Goal: Task Accomplishment & Management: Manage account settings

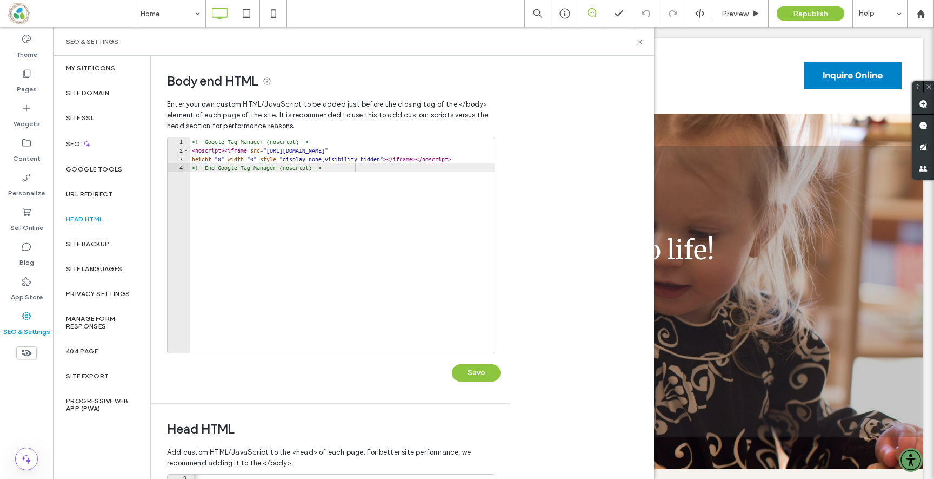
scroll to position [0, 86]
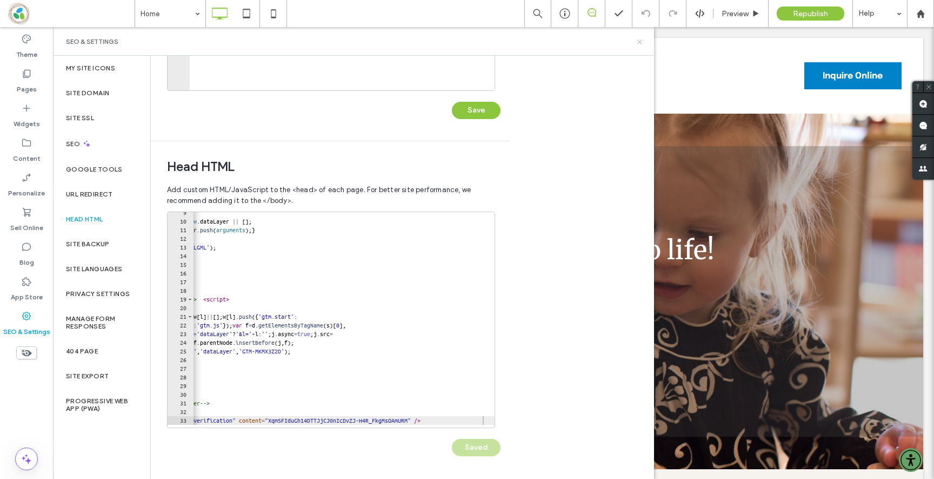
click at [642, 41] on icon at bounding box center [640, 42] width 8 height 8
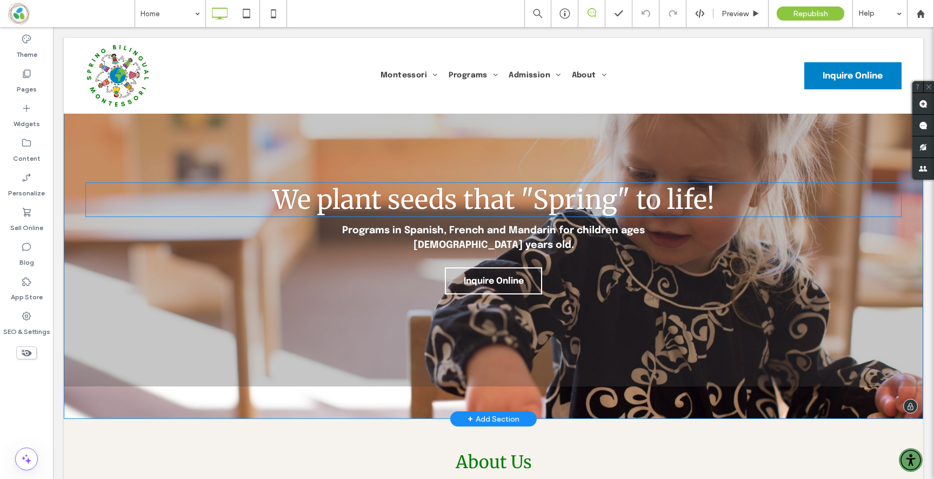
scroll to position [0, 0]
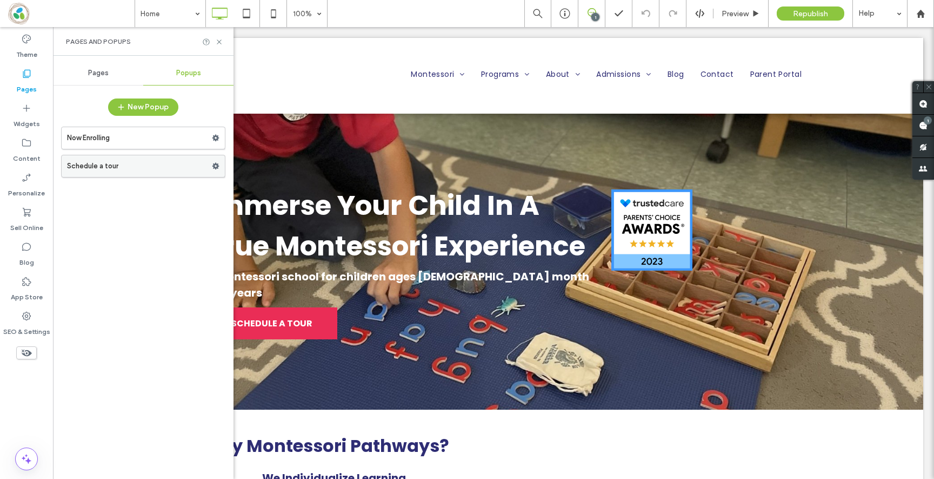
click at [142, 160] on label "Schedule a tour" at bounding box center [139, 166] width 145 height 22
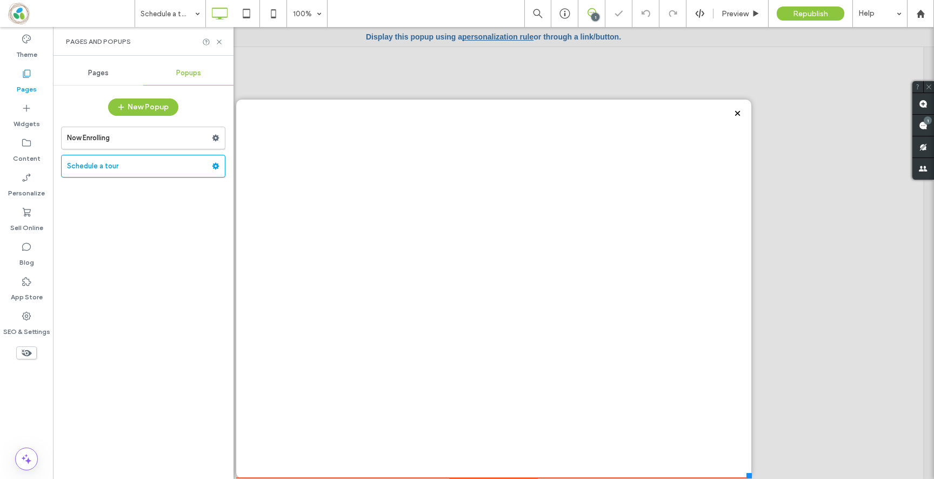
scroll to position [17, 0]
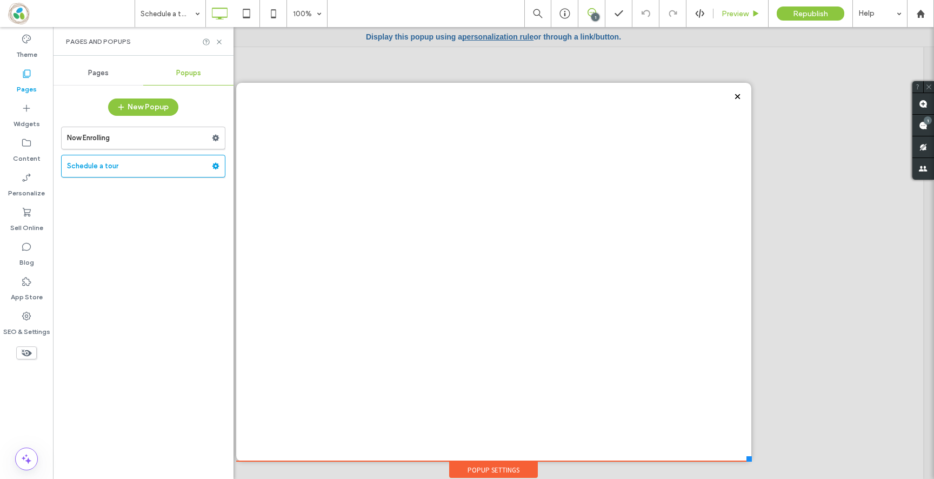
click at [749, 6] on div "Preview" at bounding box center [741, 13] width 55 height 27
click at [751, 11] on div "Preview" at bounding box center [741, 13] width 55 height 9
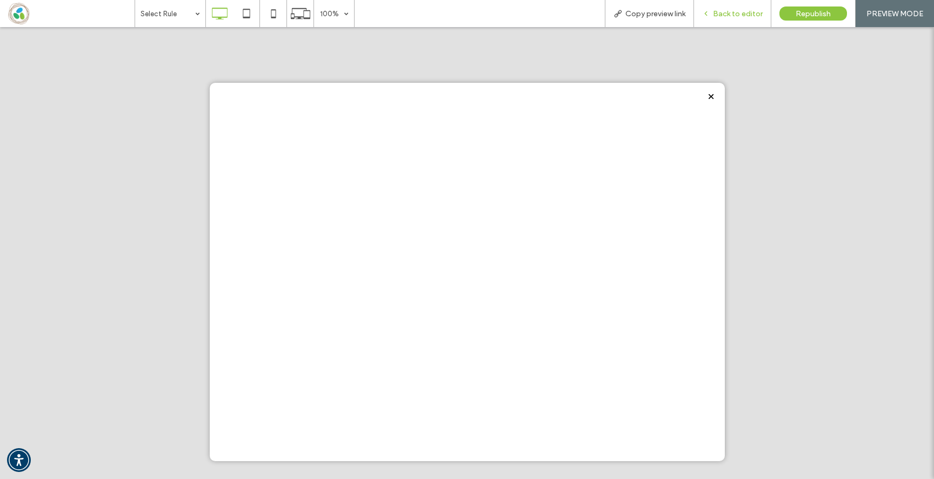
click at [731, 24] on div "Back to editor" at bounding box center [732, 13] width 77 height 27
click at [733, 13] on span "Back to editor" at bounding box center [738, 13] width 50 height 9
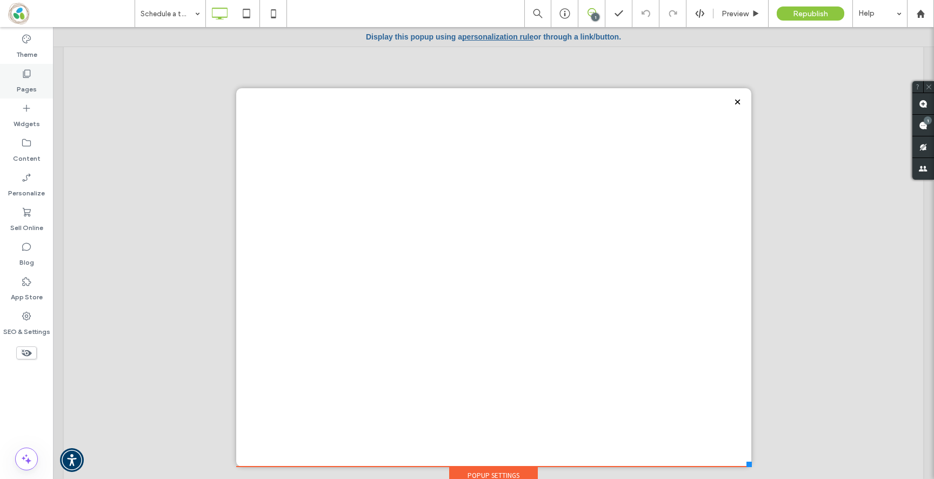
click at [22, 81] on label "Pages" at bounding box center [27, 86] width 20 height 15
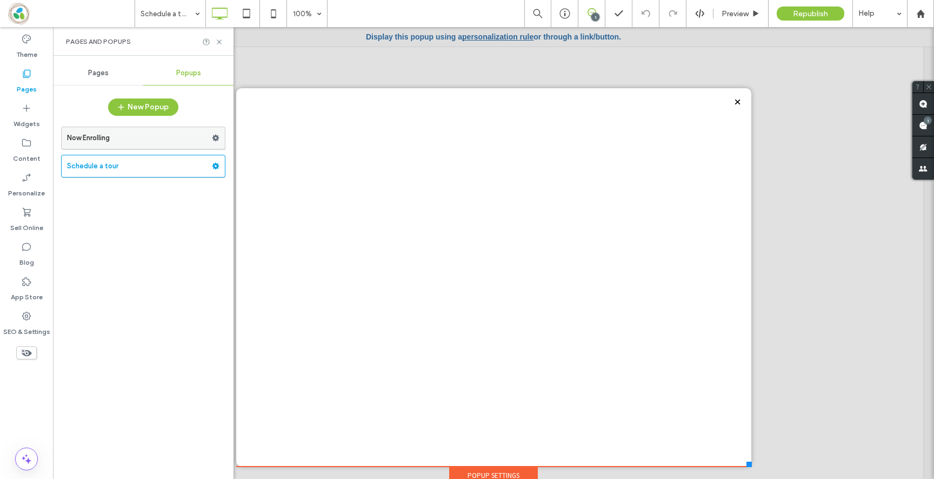
click at [136, 138] on label "Now Enrolling" at bounding box center [139, 138] width 145 height 22
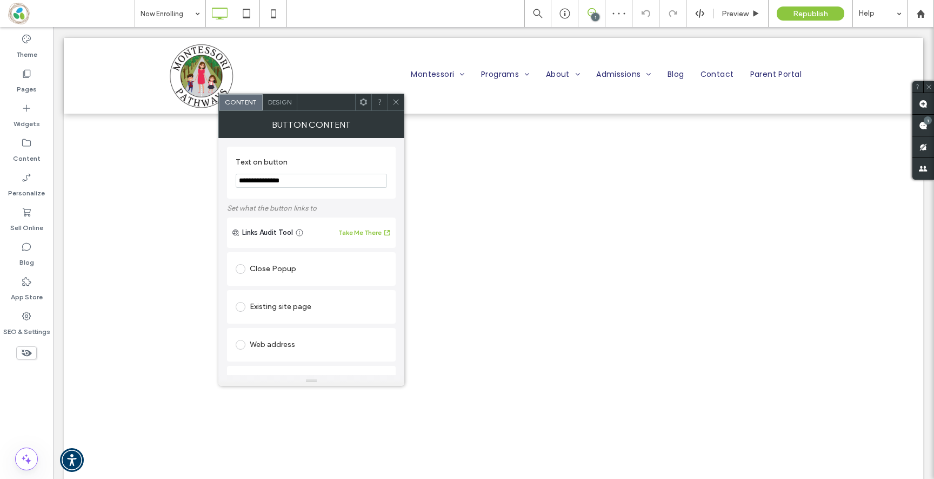
click at [262, 184] on input "**********" at bounding box center [311, 181] width 151 height 14
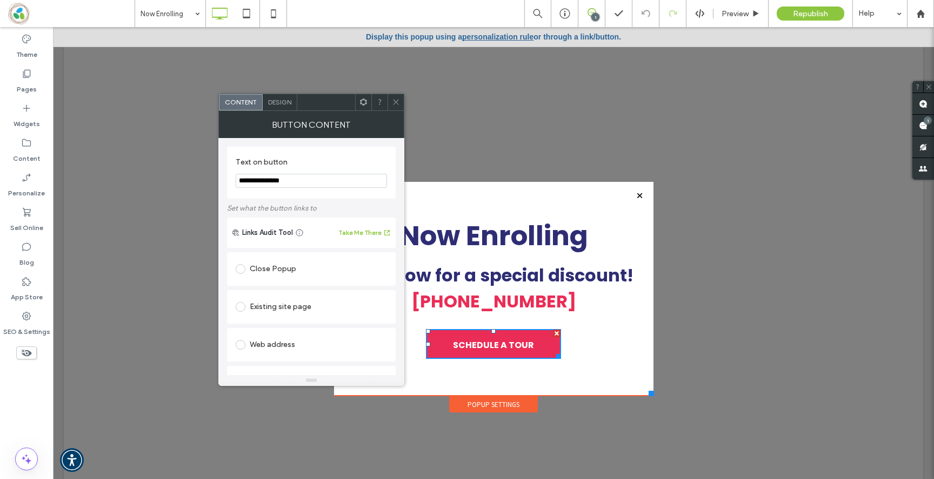
type input "**********"
click at [394, 106] on span at bounding box center [396, 102] width 8 height 16
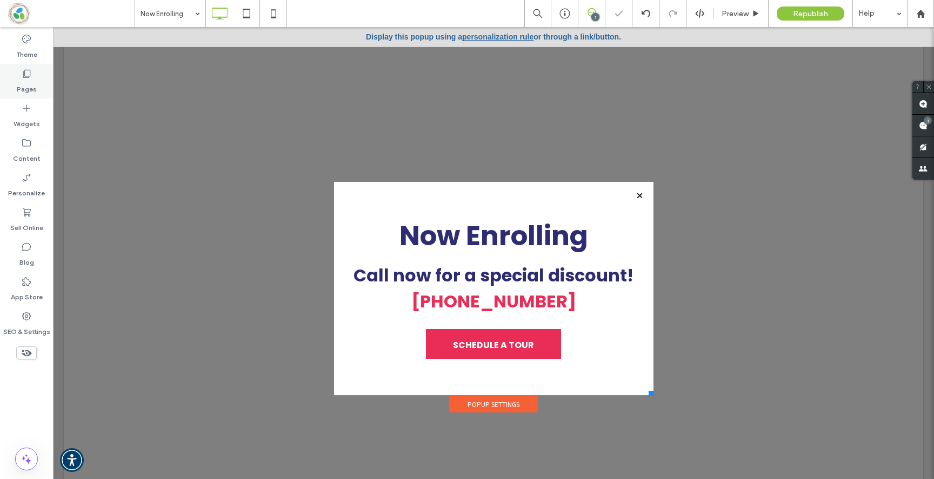
click at [33, 86] on label "Pages" at bounding box center [27, 86] width 20 height 15
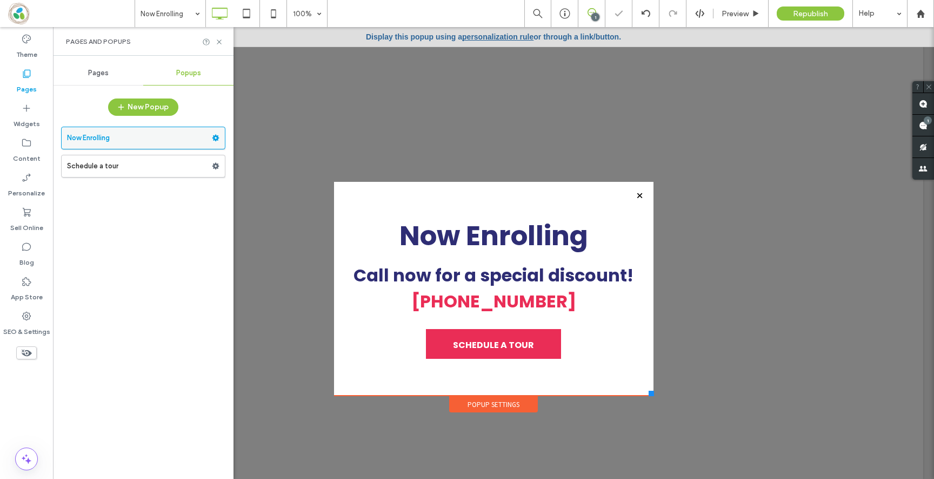
click at [214, 141] on icon at bounding box center [216, 138] width 8 height 8
drag, startPoint x: 852, startPoint y: 43, endPoint x: 774, endPoint y: 103, distance: 98.2
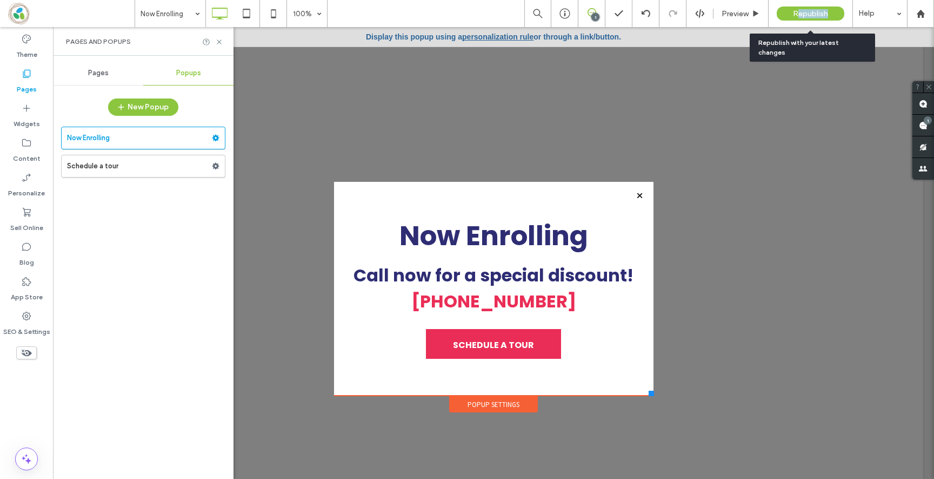
click at [801, 10] on span "Republish" at bounding box center [810, 13] width 35 height 9
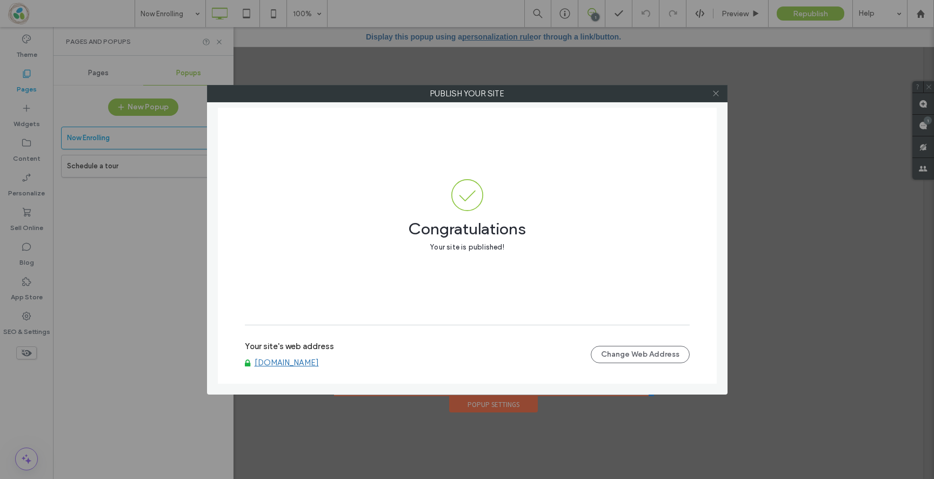
click at [719, 94] on icon at bounding box center [716, 93] width 8 height 8
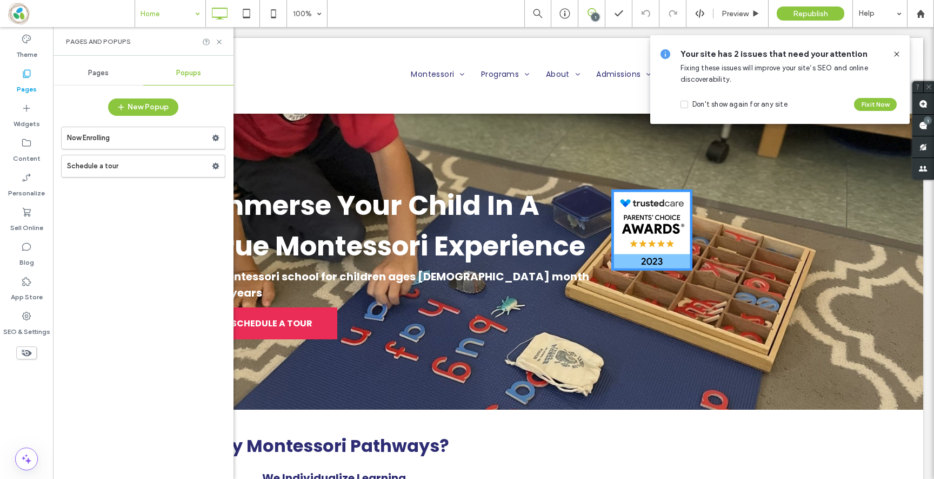
click at [100, 74] on span "Pages" at bounding box center [98, 73] width 21 height 9
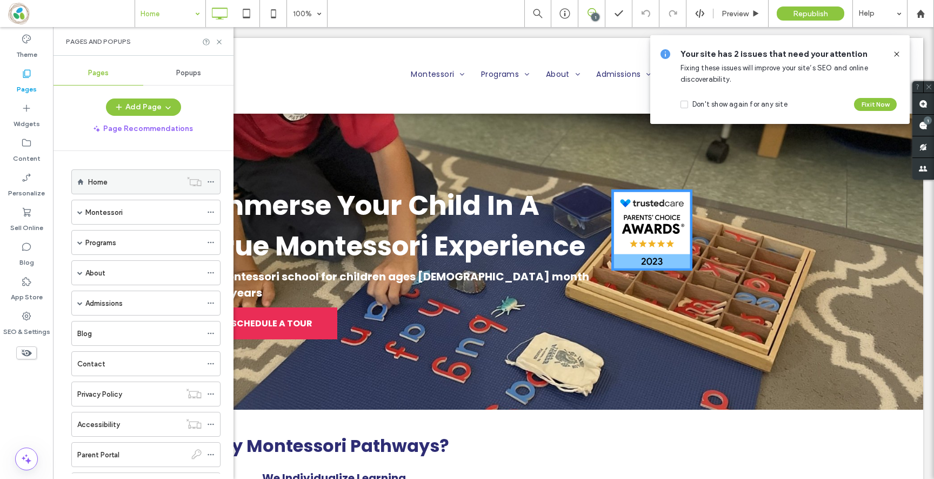
click at [97, 176] on label "Home" at bounding box center [97, 181] width 19 height 19
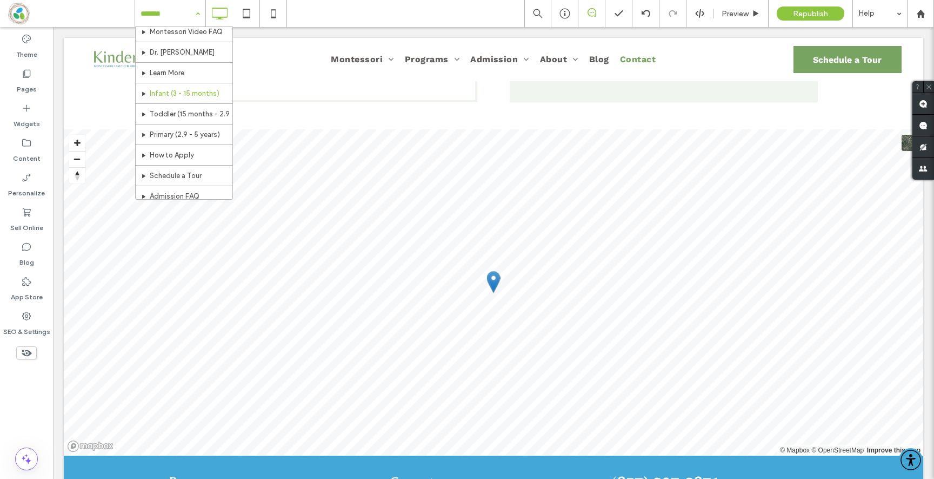
scroll to position [97, 0]
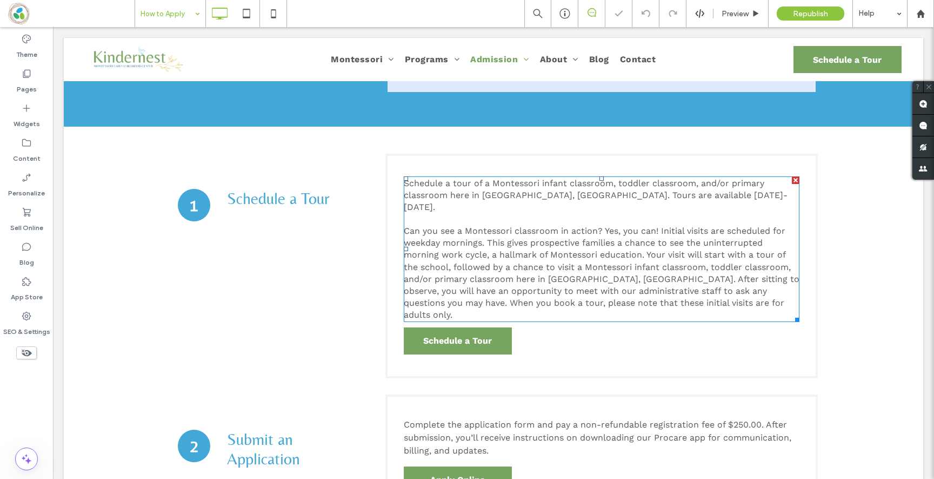
scroll to position [406, 0]
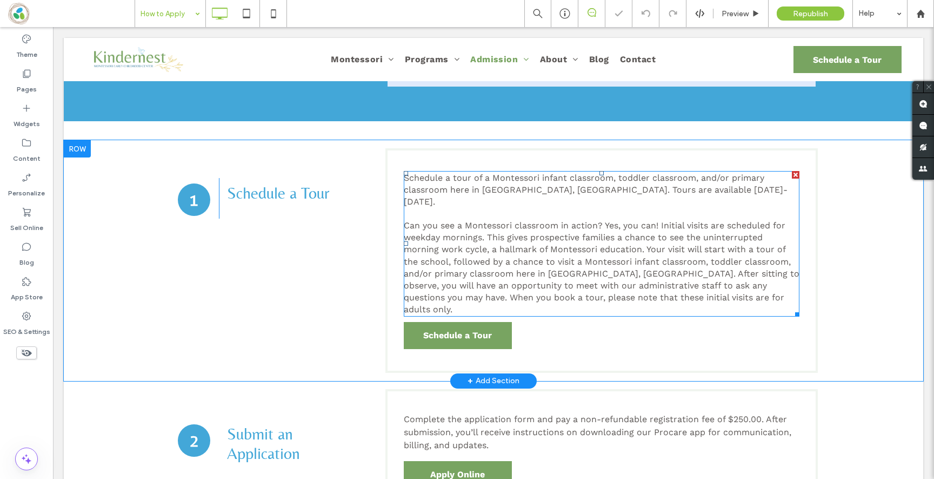
click at [503, 242] on p "Can you see a Montessori classroom in action? Yes, you can! Initial visits are …" at bounding box center [602, 268] width 396 height 96
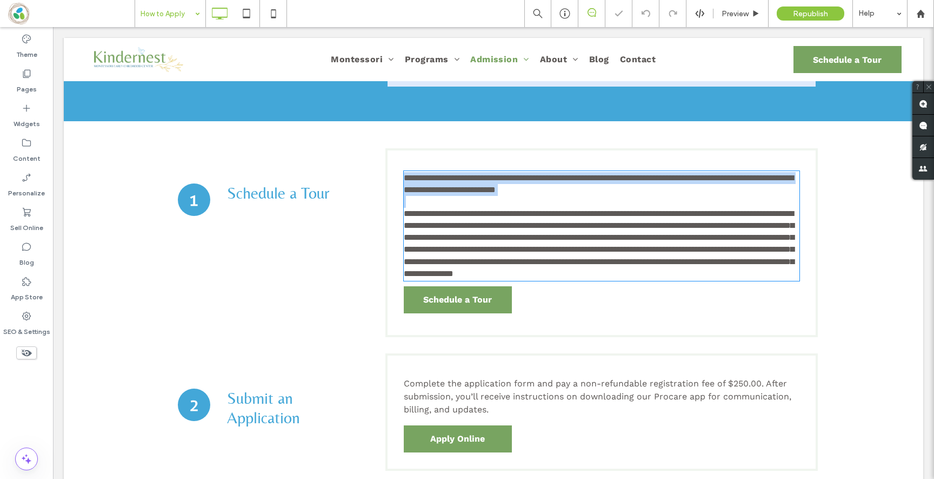
type input "*********"
type input "**"
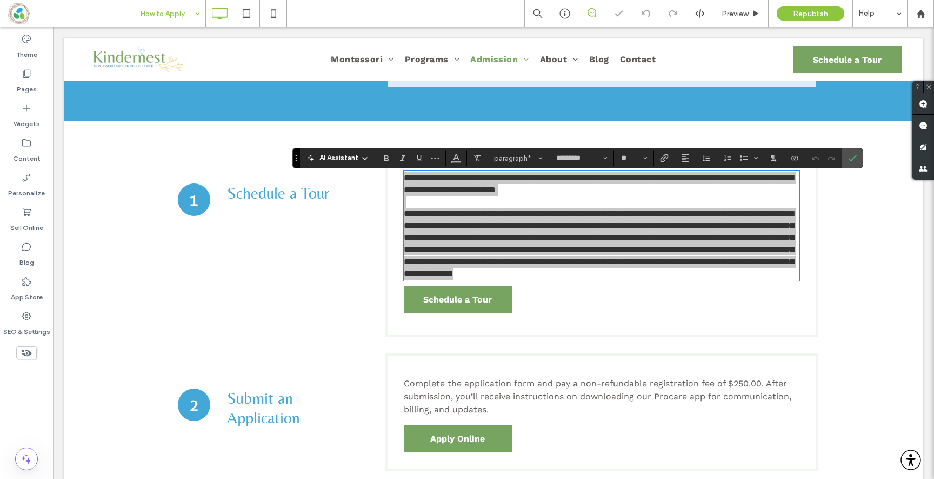
scroll to position [387, 0]
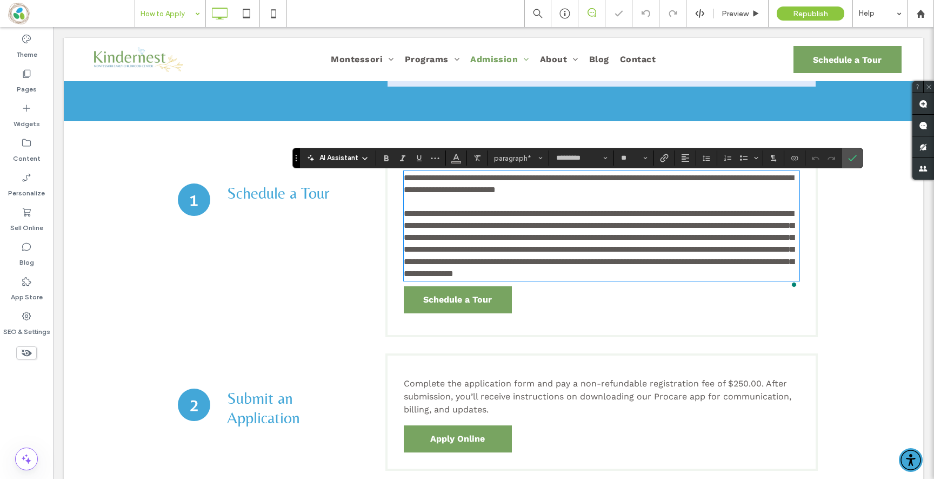
click at [662, 209] on span "**********" at bounding box center [599, 243] width 390 height 68
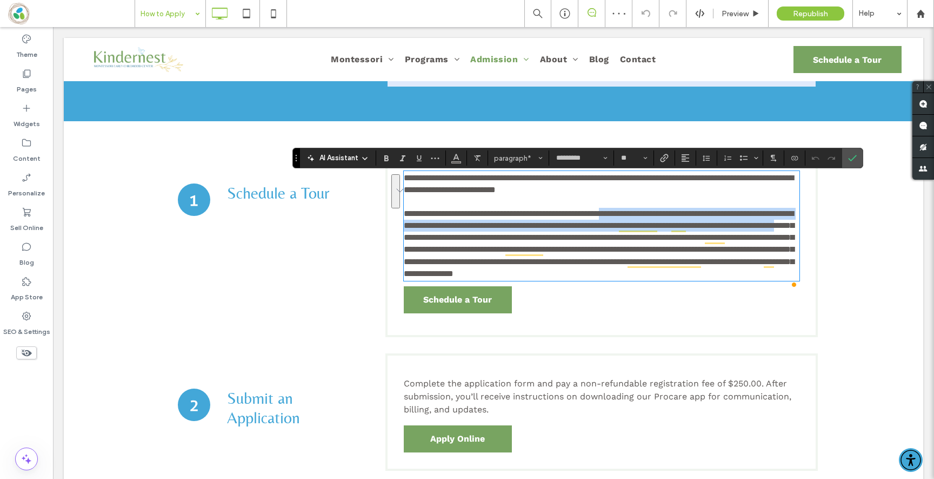
drag, startPoint x: 649, startPoint y: 224, endPoint x: 662, endPoint y: 198, distance: 29.0
click at [662, 209] on span "**********" at bounding box center [599, 243] width 390 height 68
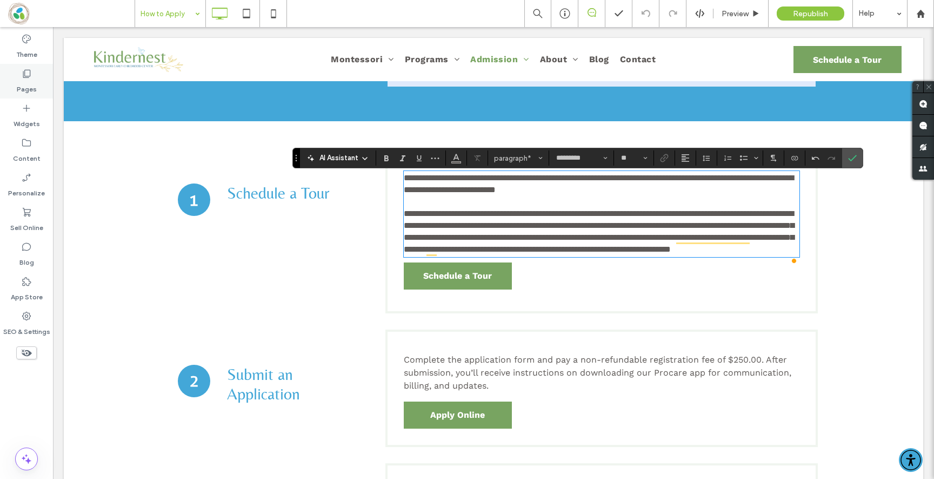
click at [24, 84] on label "Pages" at bounding box center [27, 86] width 20 height 15
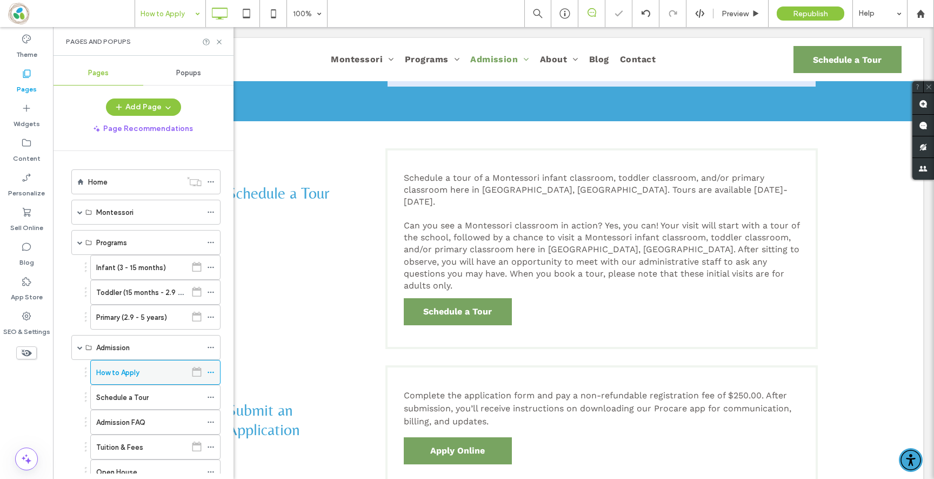
click at [210, 373] on icon at bounding box center [211, 372] width 8 height 8
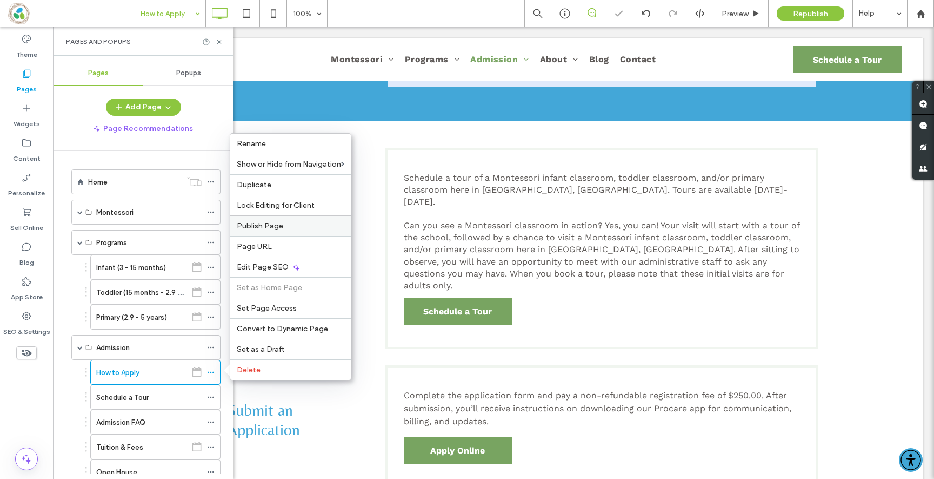
click at [289, 226] on label "Publish Page" at bounding box center [291, 225] width 108 height 9
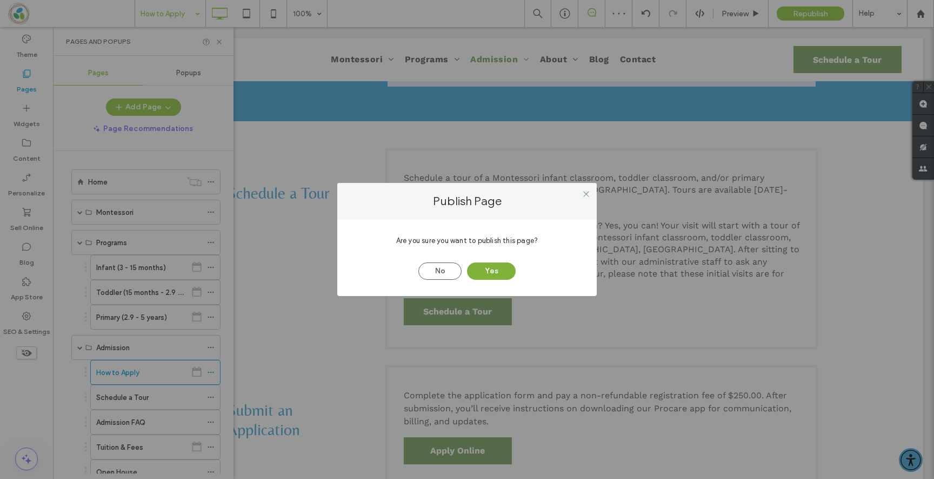
click at [480, 267] on button "Yes" at bounding box center [491, 270] width 49 height 17
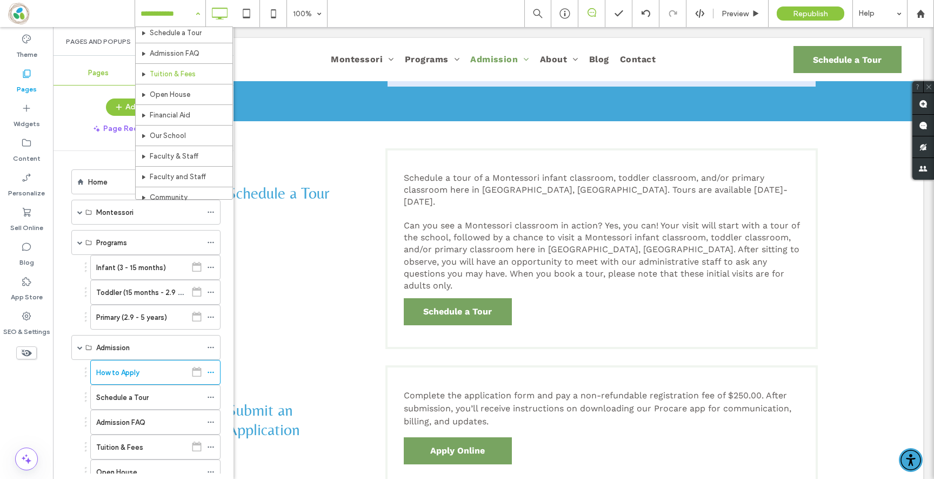
scroll to position [234, 0]
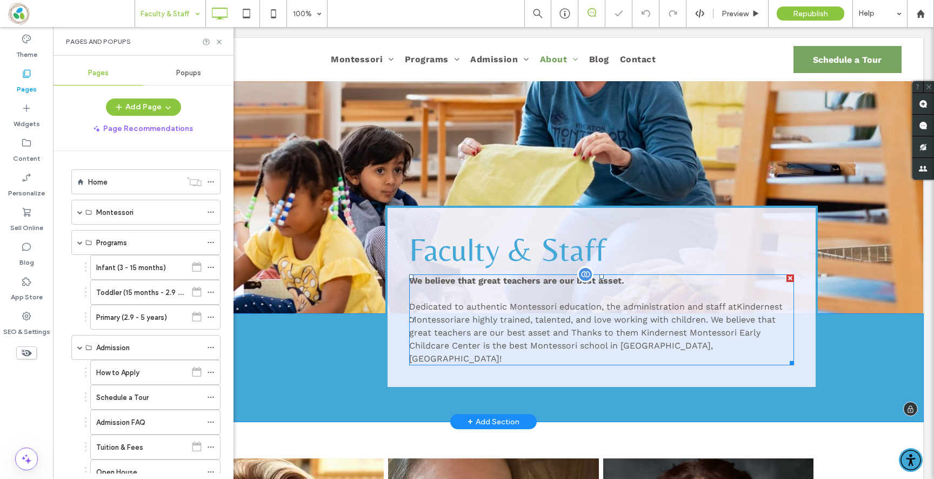
scroll to position [102, 0]
click at [563, 337] on span "Dedicated to authentic Montessori education, the administration and staff at Ki…" at bounding box center [596, 332] width 374 height 62
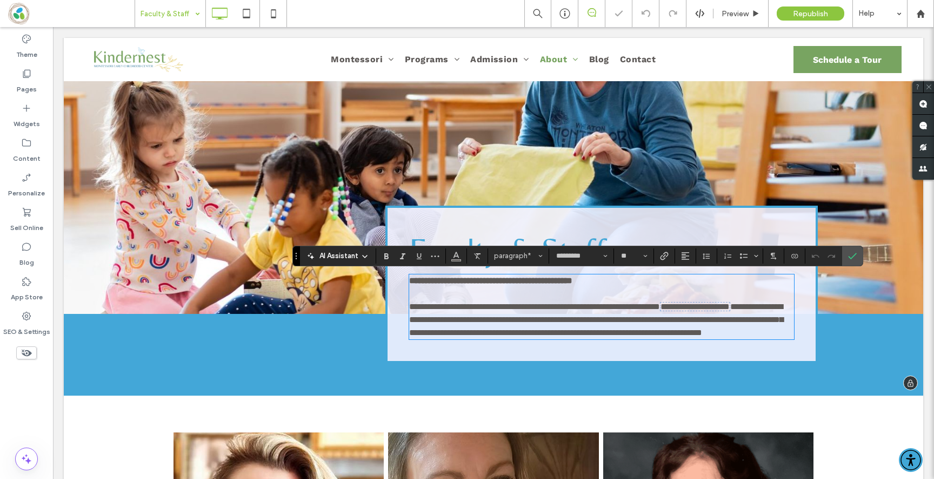
click at [577, 334] on span "**********" at bounding box center [596, 319] width 374 height 35
drag, startPoint x: 572, startPoint y: 331, endPoint x: 715, endPoint y: 316, distance: 144.1
click at [715, 316] on span "**********" at bounding box center [596, 319] width 374 height 35
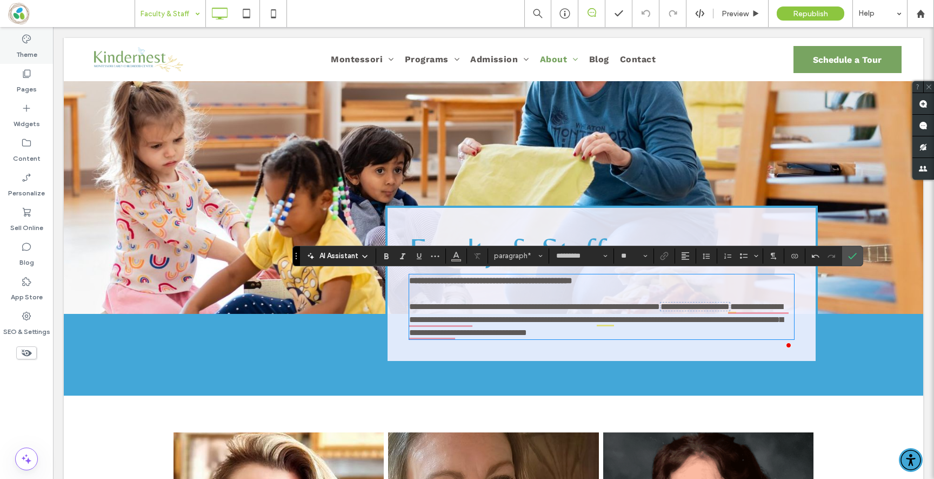
click at [4, 41] on div "Theme" at bounding box center [26, 46] width 53 height 35
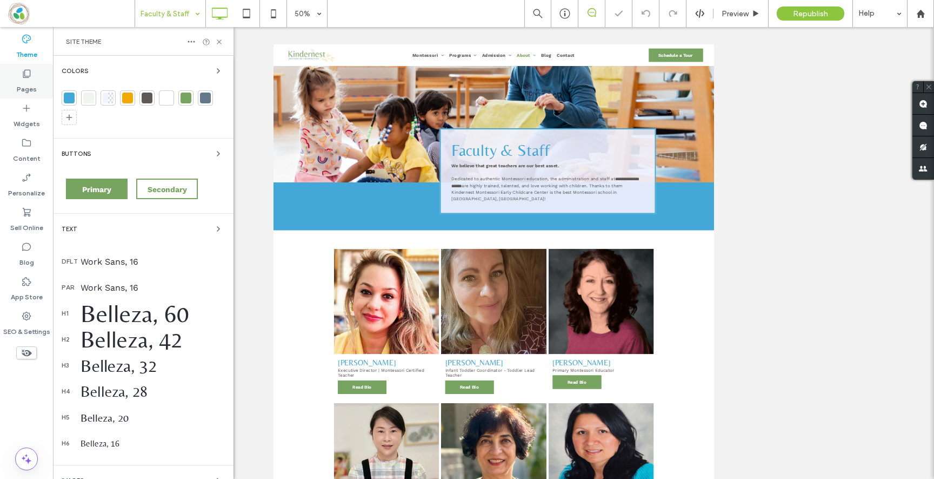
click at [19, 79] on label "Pages" at bounding box center [27, 86] width 20 height 15
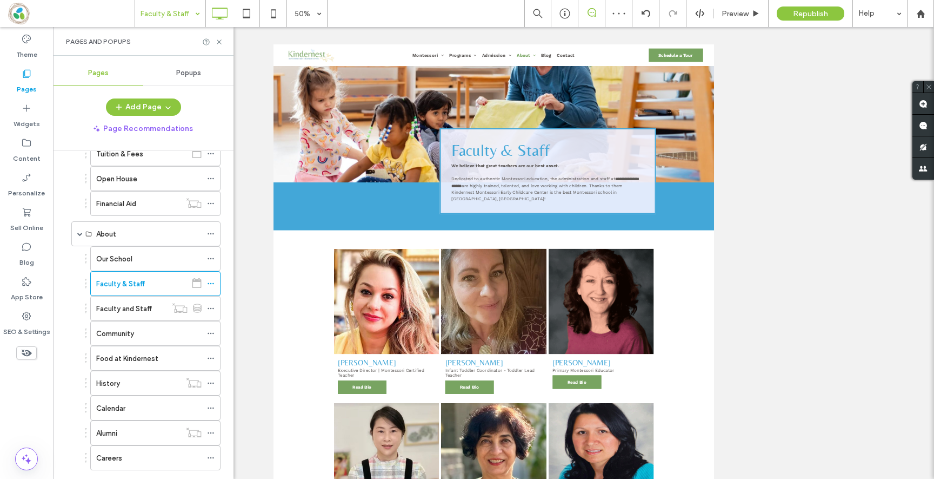
scroll to position [317, 0]
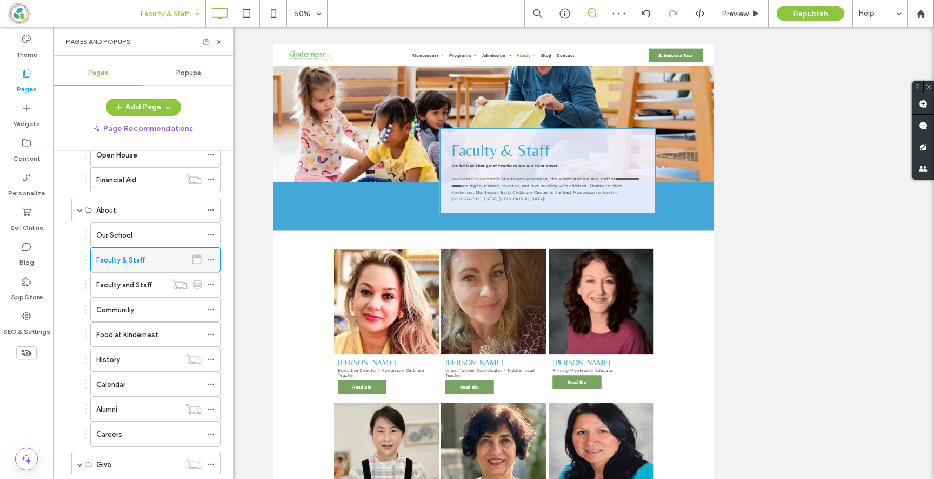
click at [211, 256] on icon at bounding box center [211, 260] width 8 height 8
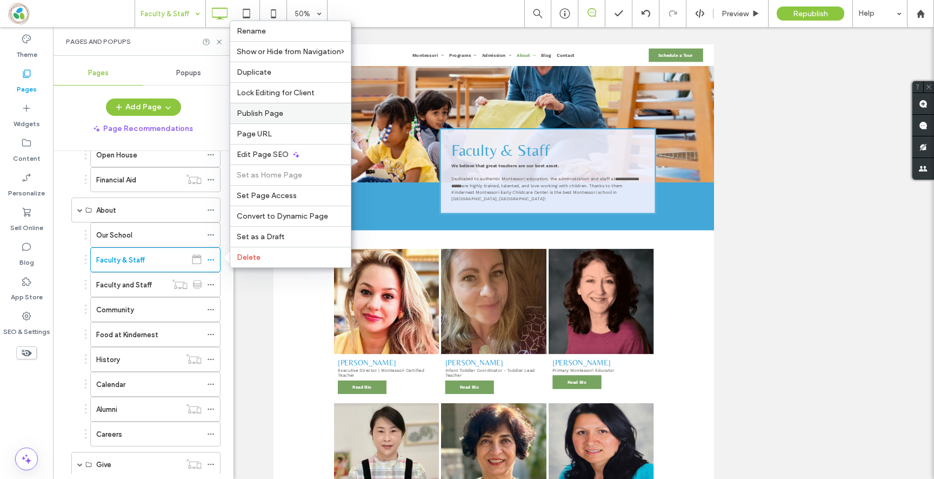
click at [326, 113] on label "Publish Page" at bounding box center [291, 113] width 108 height 9
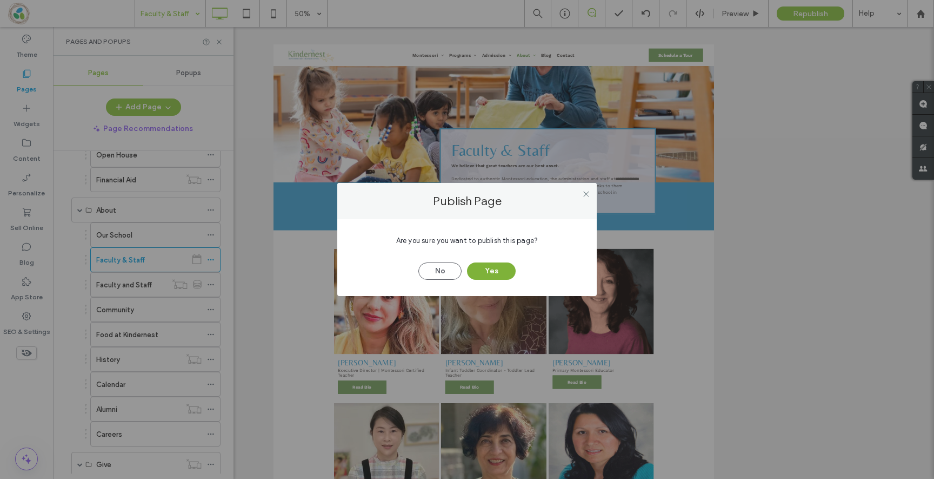
click at [493, 279] on button "Yes" at bounding box center [491, 270] width 49 height 17
